Goal: Transaction & Acquisition: Purchase product/service

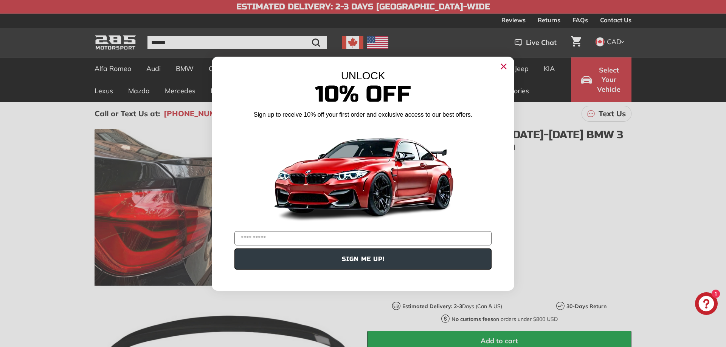
click at [501, 68] on icon "Close dialog" at bounding box center [503, 66] width 5 height 5
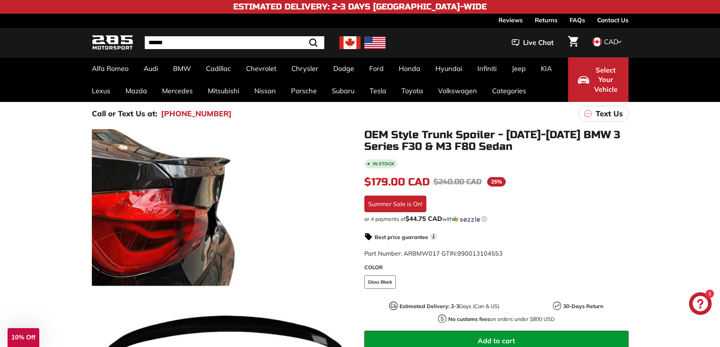
click at [110, 41] on img at bounding box center [113, 43] width 42 height 18
